Goal: Information Seeking & Learning: Learn about a topic

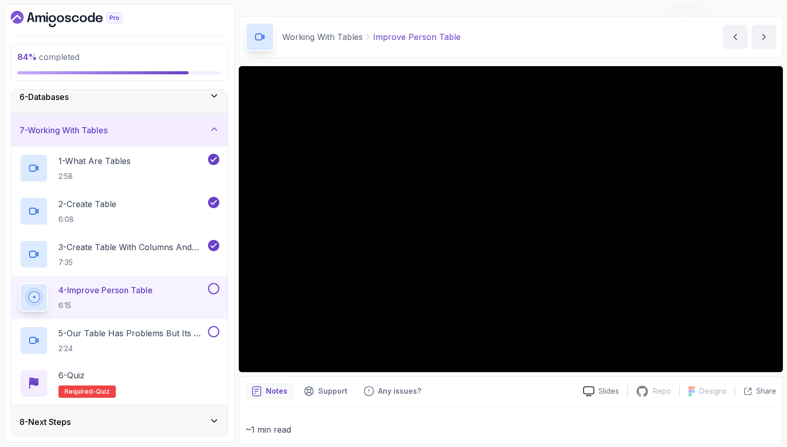
scroll to position [176, 0]
click at [169, 285] on div "4 - Improve Person Table 6:15" at bounding box center [112, 296] width 187 height 29
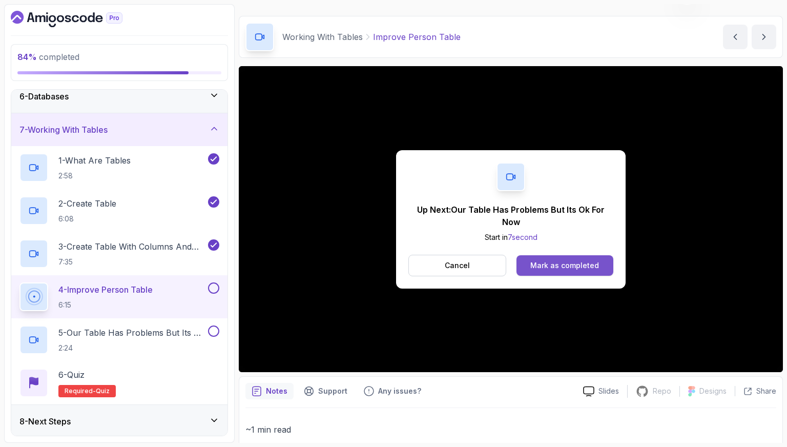
click at [565, 263] on div "Mark as completed" at bounding box center [564, 265] width 69 height 10
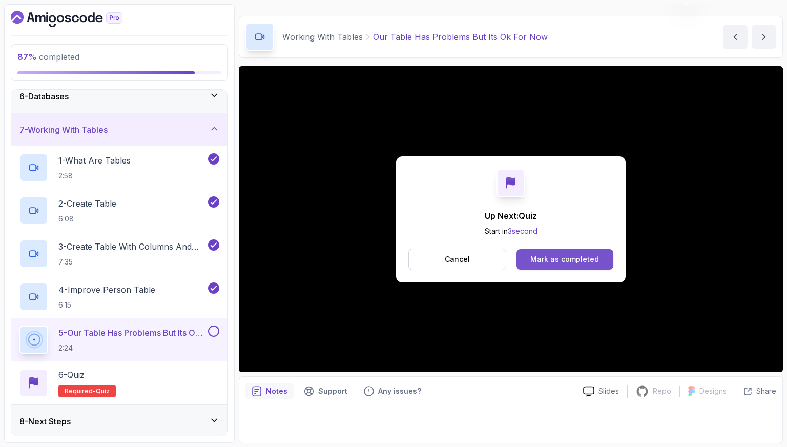
click at [594, 259] on div "Mark as completed" at bounding box center [564, 259] width 69 height 10
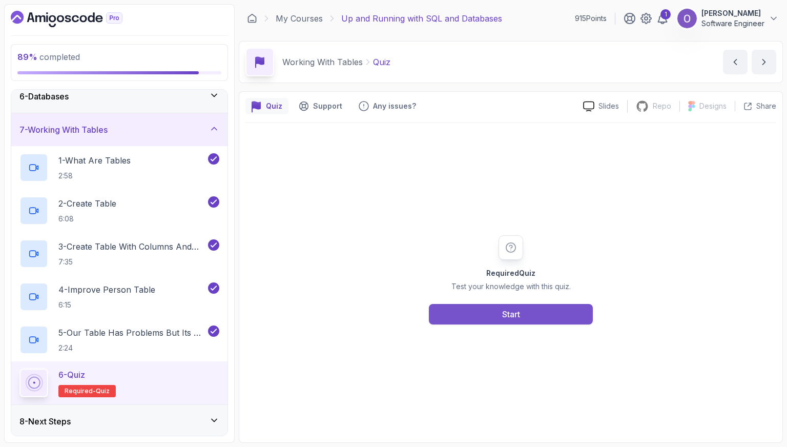
click at [542, 308] on button "Start" at bounding box center [511, 314] width 164 height 20
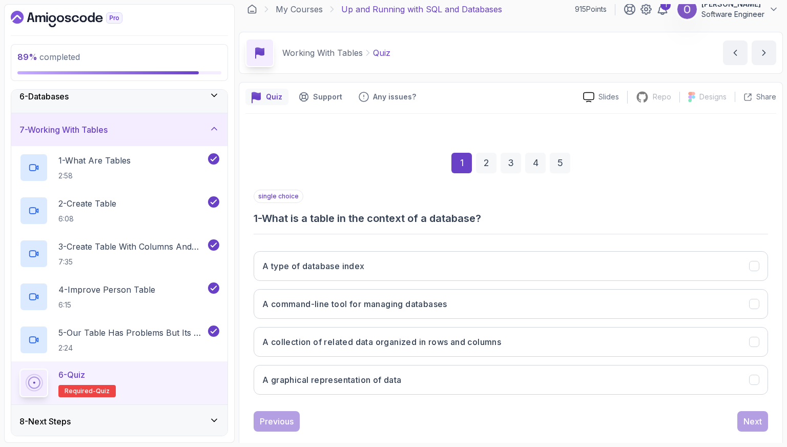
scroll to position [26, 0]
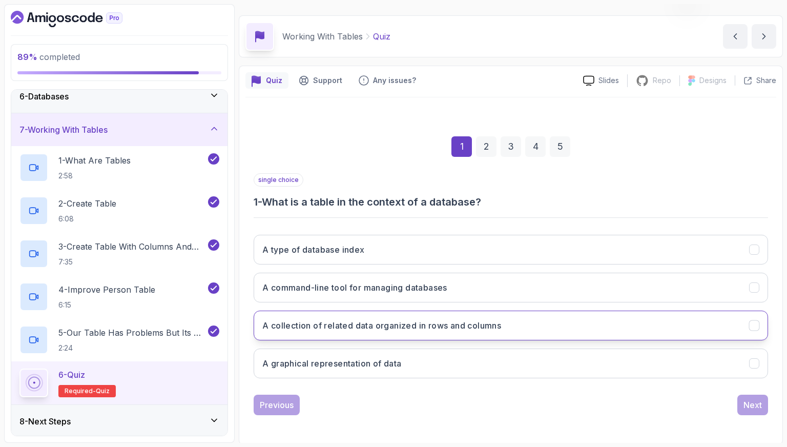
click at [352, 325] on h3 "A collection of related data organized in rows and columns" at bounding box center [381, 325] width 239 height 12
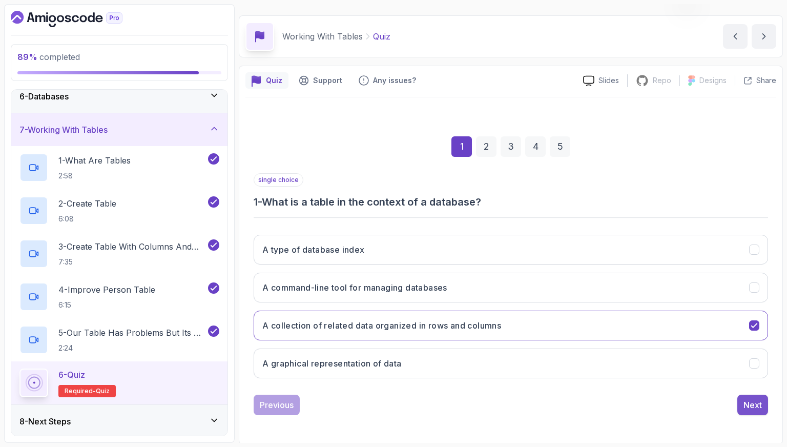
click at [741, 397] on button "Next" at bounding box center [752, 405] width 31 height 20
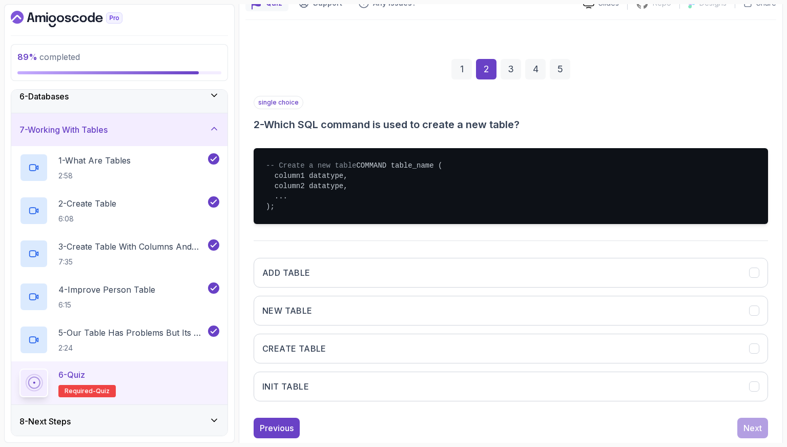
scroll to position [128, 0]
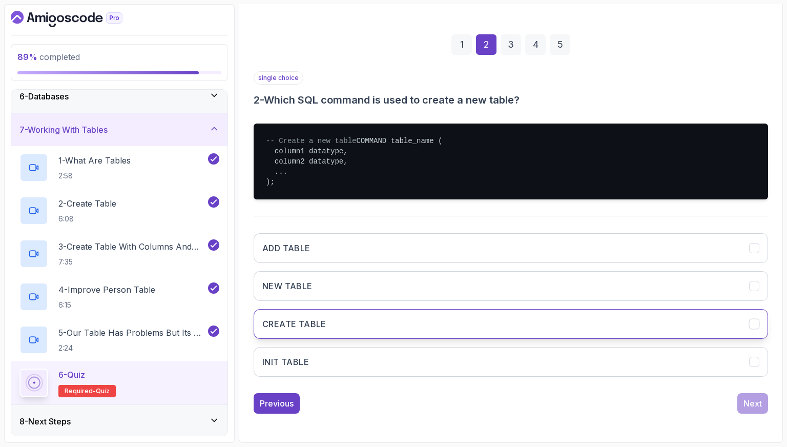
click at [352, 325] on button "CREATE TABLE" at bounding box center [511, 324] width 515 height 30
click at [758, 414] on button "Next" at bounding box center [752, 403] width 31 height 20
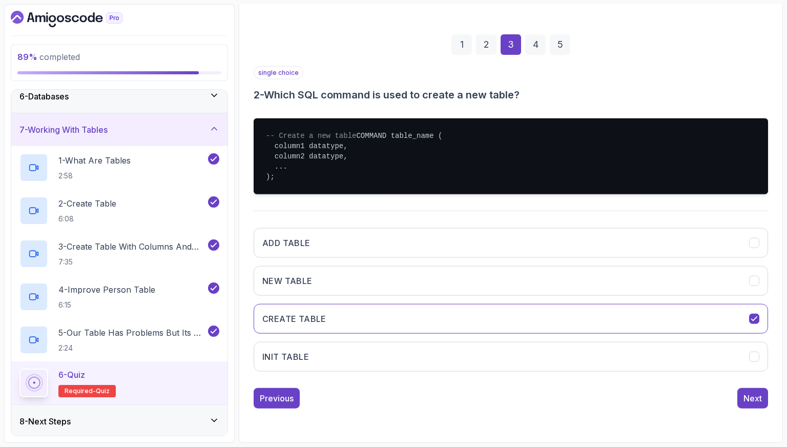
scroll to position [26, 0]
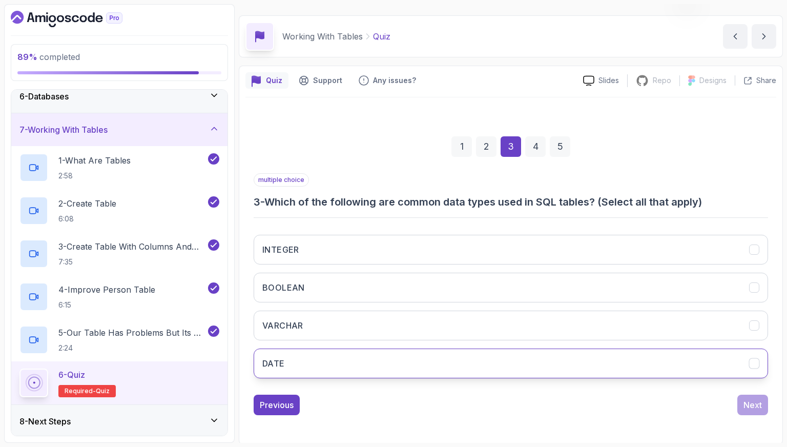
click at [349, 352] on button "DATE" at bounding box center [511, 363] width 515 height 30
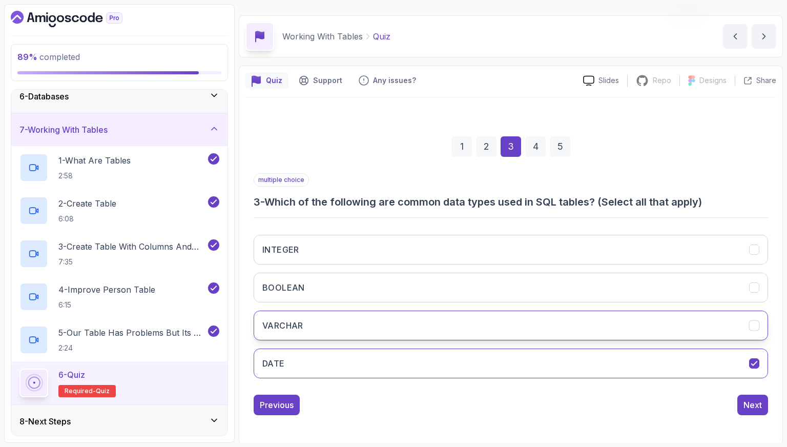
click at [363, 327] on button "VARCHAR" at bounding box center [511, 326] width 515 height 30
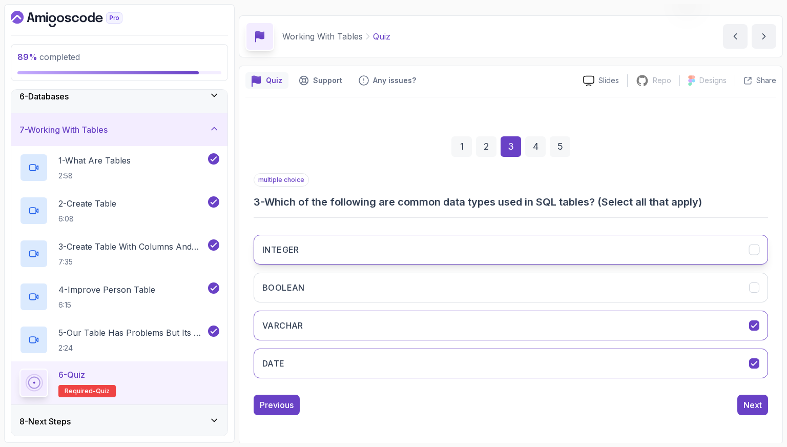
click at [375, 252] on button "INTEGER" at bounding box center [511, 250] width 515 height 30
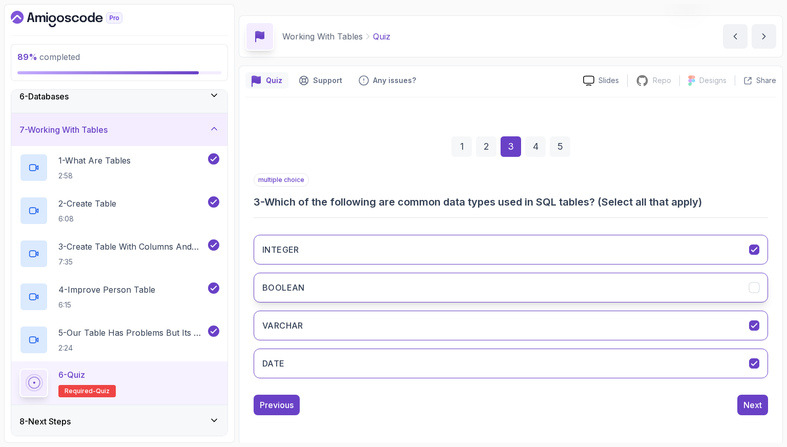
click at [484, 296] on button "BOOLEAN" at bounding box center [511, 288] width 515 height 30
click at [613, 292] on button "BOOLEAN" at bounding box center [511, 288] width 515 height 30
click at [753, 399] on div "Next" at bounding box center [753, 405] width 18 height 12
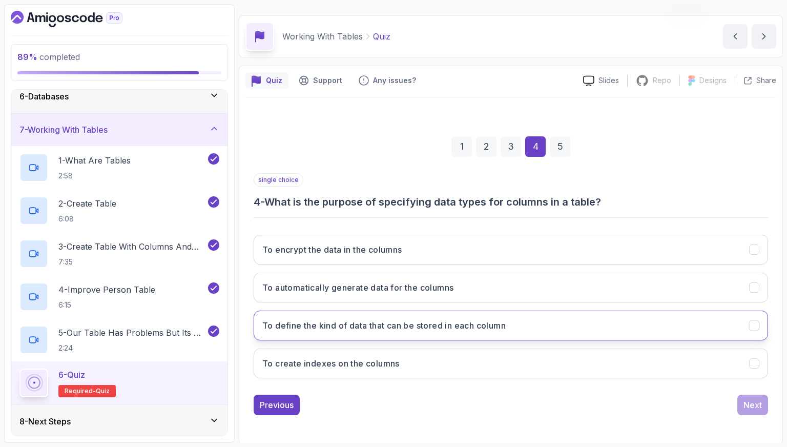
click at [435, 319] on h3 "To define the kind of data that can be stored in each column" at bounding box center [383, 325] width 243 height 12
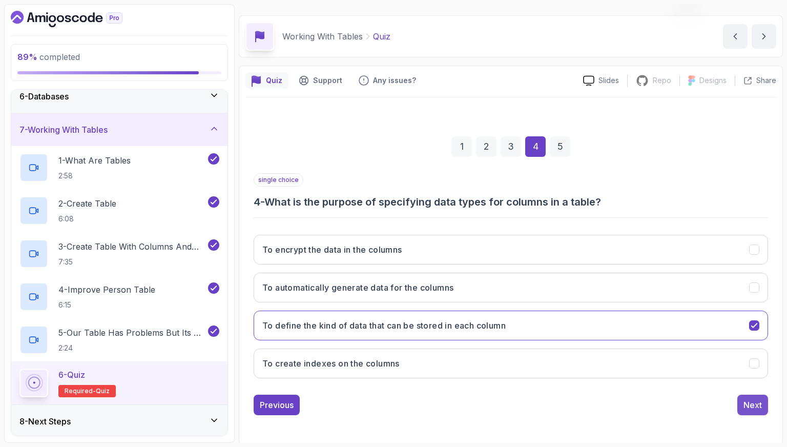
click at [745, 406] on div "Next" at bounding box center [753, 405] width 18 height 12
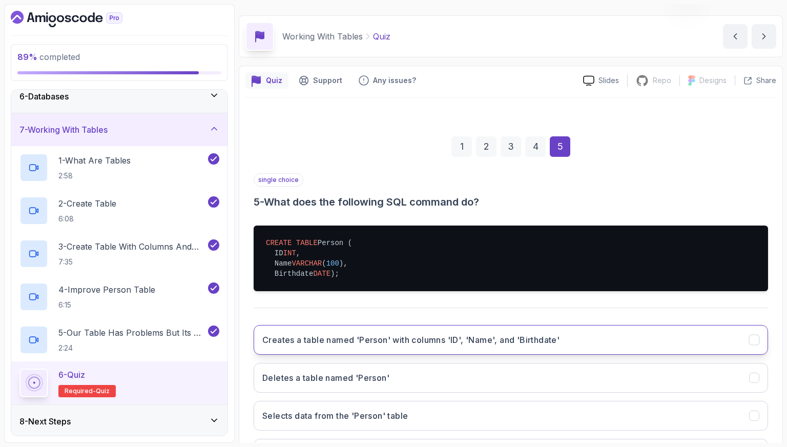
click at [467, 339] on button "Creates a table named 'Person' with columns 'ID', 'Name', and 'Birthdate'" at bounding box center [511, 340] width 515 height 30
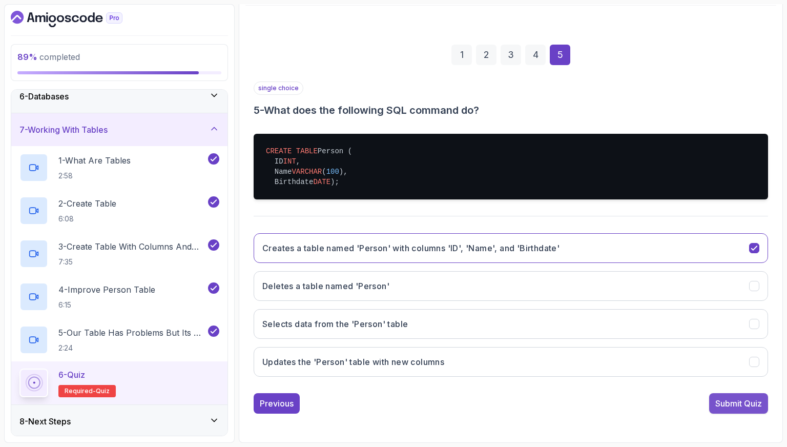
click at [730, 400] on div "Submit Quiz" at bounding box center [738, 403] width 47 height 12
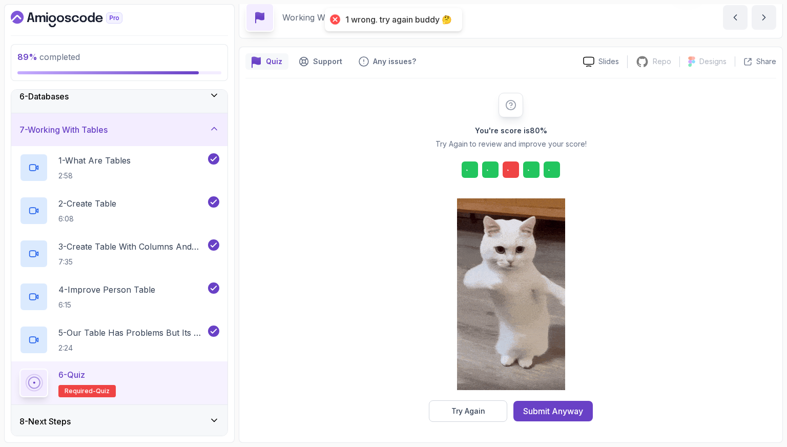
scroll to position [44, 0]
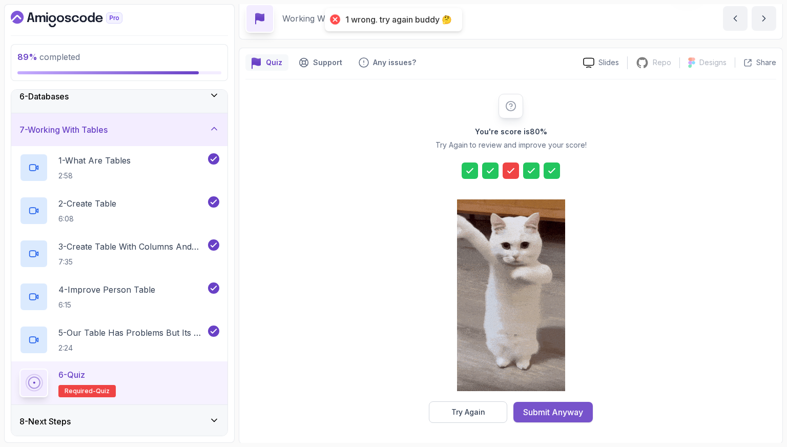
click at [565, 407] on div "Submit Anyway" at bounding box center [553, 412] width 60 height 12
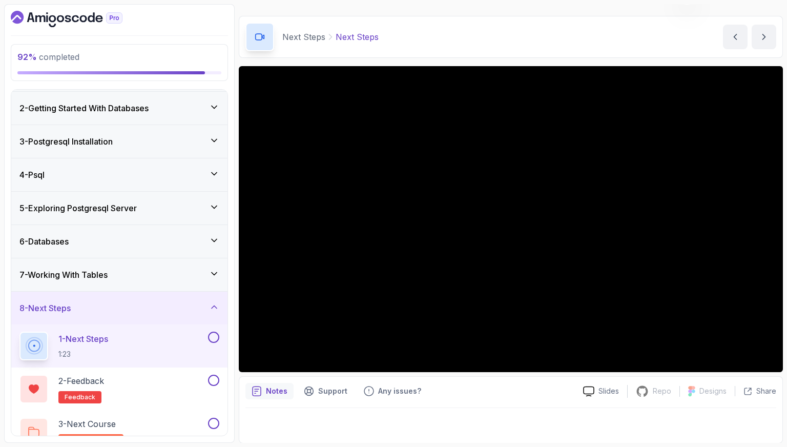
scroll to position [48, 0]
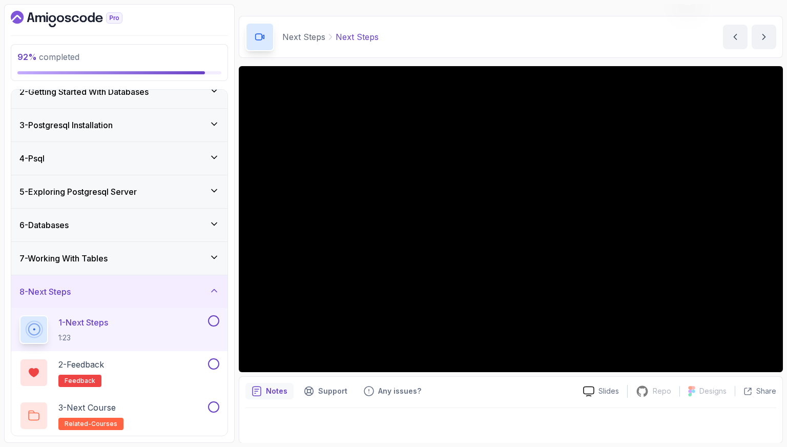
click at [214, 322] on button at bounding box center [213, 320] width 11 height 11
click at [214, 360] on button at bounding box center [213, 363] width 11 height 11
click at [192, 406] on div "3 - Next Course related-courses" at bounding box center [112, 415] width 187 height 29
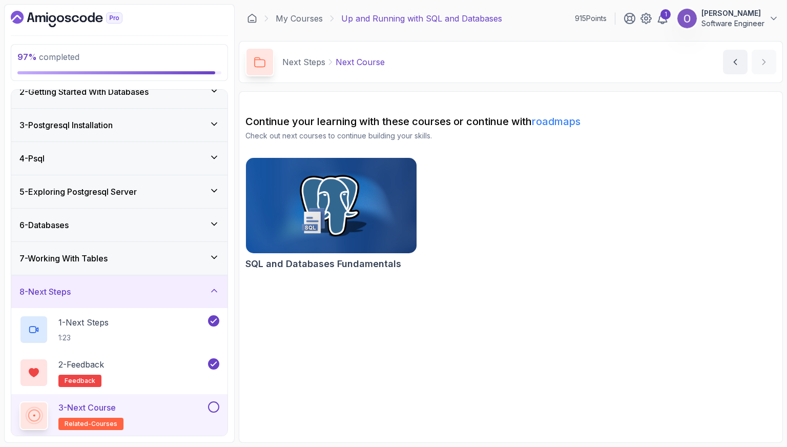
click at [213, 404] on button at bounding box center [213, 406] width 11 height 11
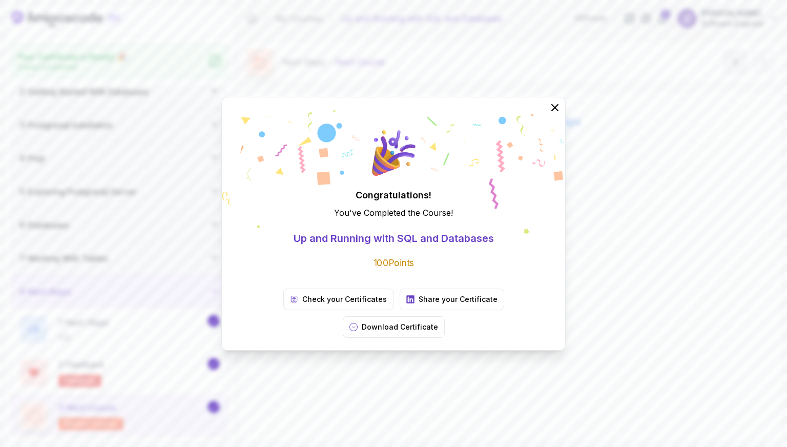
drag, startPoint x: 553, startPoint y: 121, endPoint x: 556, endPoint y: 115, distance: 7.1
click at [553, 114] on icon at bounding box center [555, 107] width 12 height 12
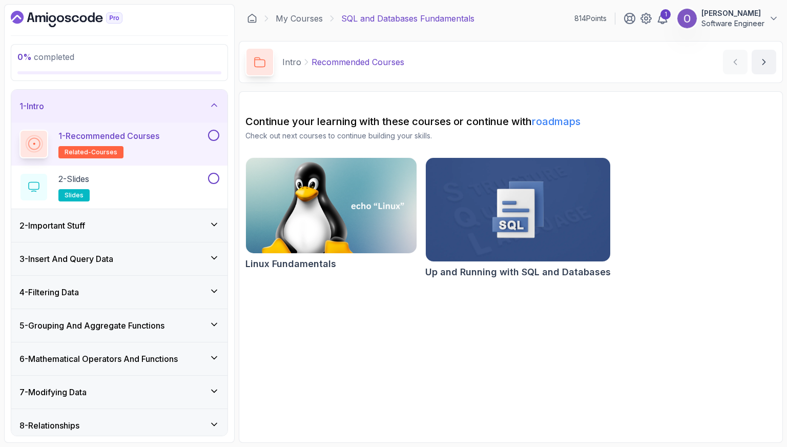
click at [213, 137] on button at bounding box center [213, 135] width 11 height 11
click at [211, 177] on button at bounding box center [213, 178] width 11 height 11
click at [187, 218] on div "2 - Important Stuff" at bounding box center [119, 225] width 216 height 33
